Goal: Communication & Community: Answer question/provide support

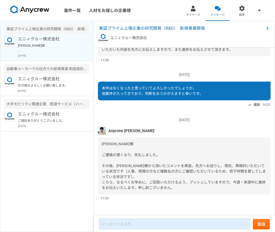
click at [132, 202] on div "[DATE] Anycrew [PERSON_NAME] [PERSON_NAME]様 早速、ご興味をお持ちいただき、ありがとうございます。 本件の報酬の上限…" at bounding box center [184, 131] width 181 height 169
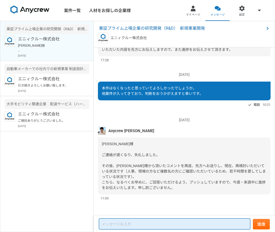
click at [173, 226] on textarea at bounding box center [174, 223] width 151 height 11
type textarea "s"
type textarea "承知いたしました。何卒よろしくお願いいたします。"
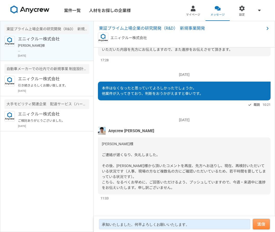
click at [261, 222] on button "送信" at bounding box center [261, 224] width 17 height 10
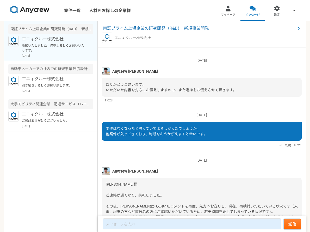
scroll to position [416, 0]
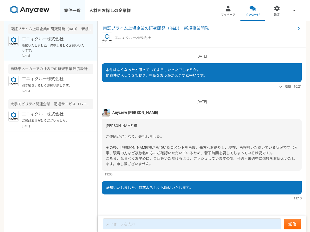
click at [75, 9] on link "案件一覧" at bounding box center [72, 10] width 25 height 21
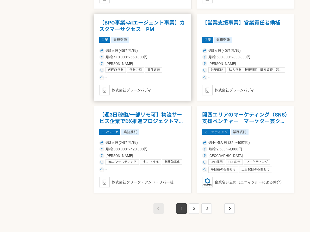
scroll to position [859, 0]
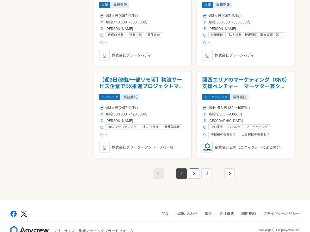
click at [189, 175] on link "2" at bounding box center [194, 173] width 10 height 10
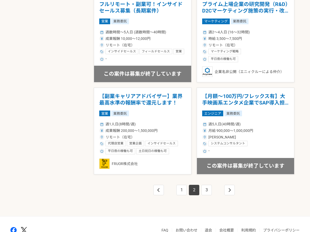
scroll to position [876, 0]
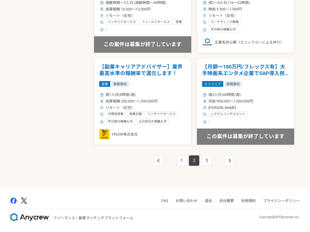
click at [212, 161] on li "3" at bounding box center [206, 160] width 12 height 10
click at [208, 160] on link "3" at bounding box center [206, 160] width 10 height 10
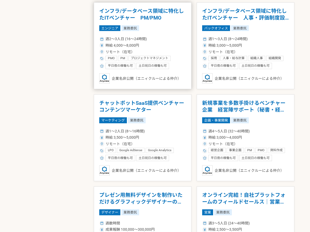
scroll to position [286, 0]
